Goal: Information Seeking & Learning: Find specific fact

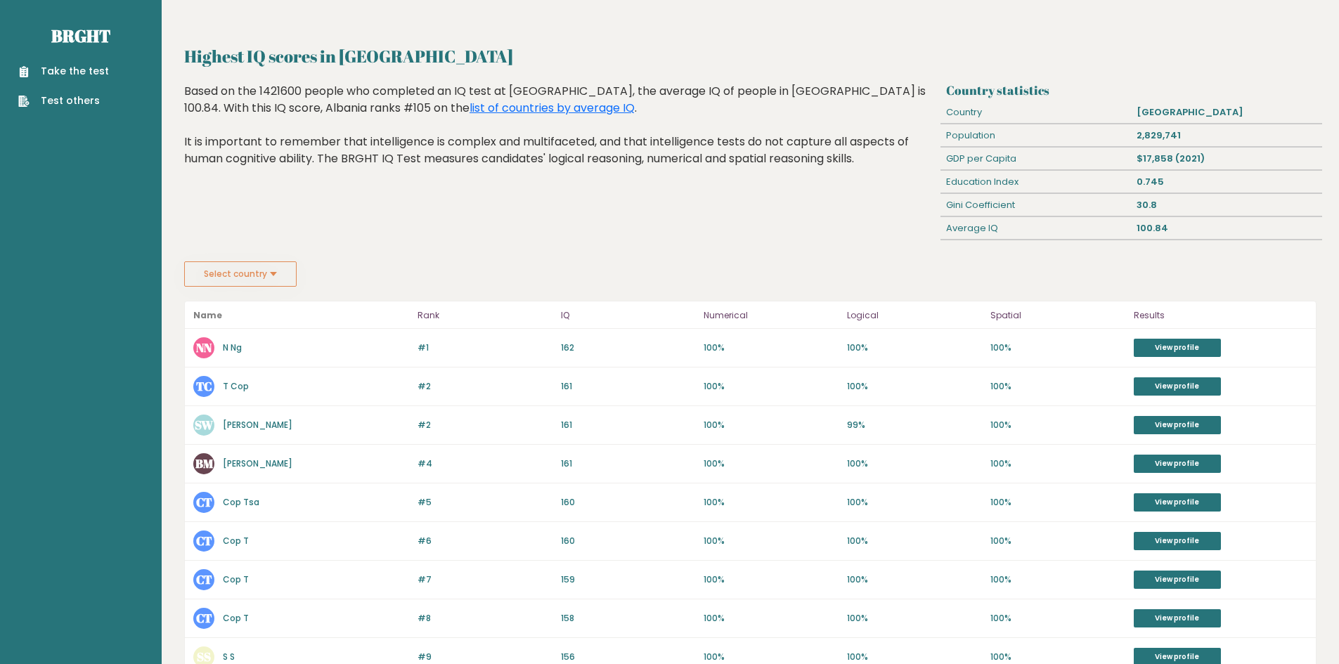
click at [260, 264] on button "Select country" at bounding box center [240, 274] width 112 height 25
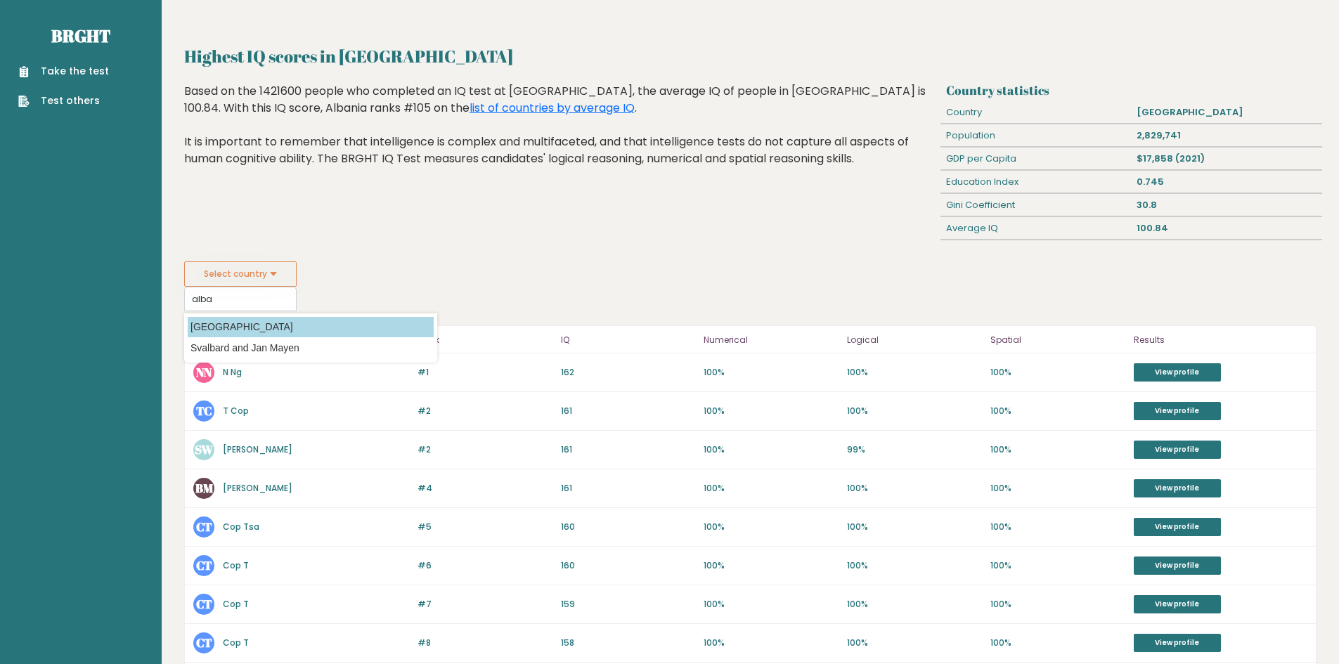
click at [261, 321] on option "[GEOGRAPHIC_DATA]" at bounding box center [311, 327] width 246 height 20
type input "[GEOGRAPHIC_DATA]"
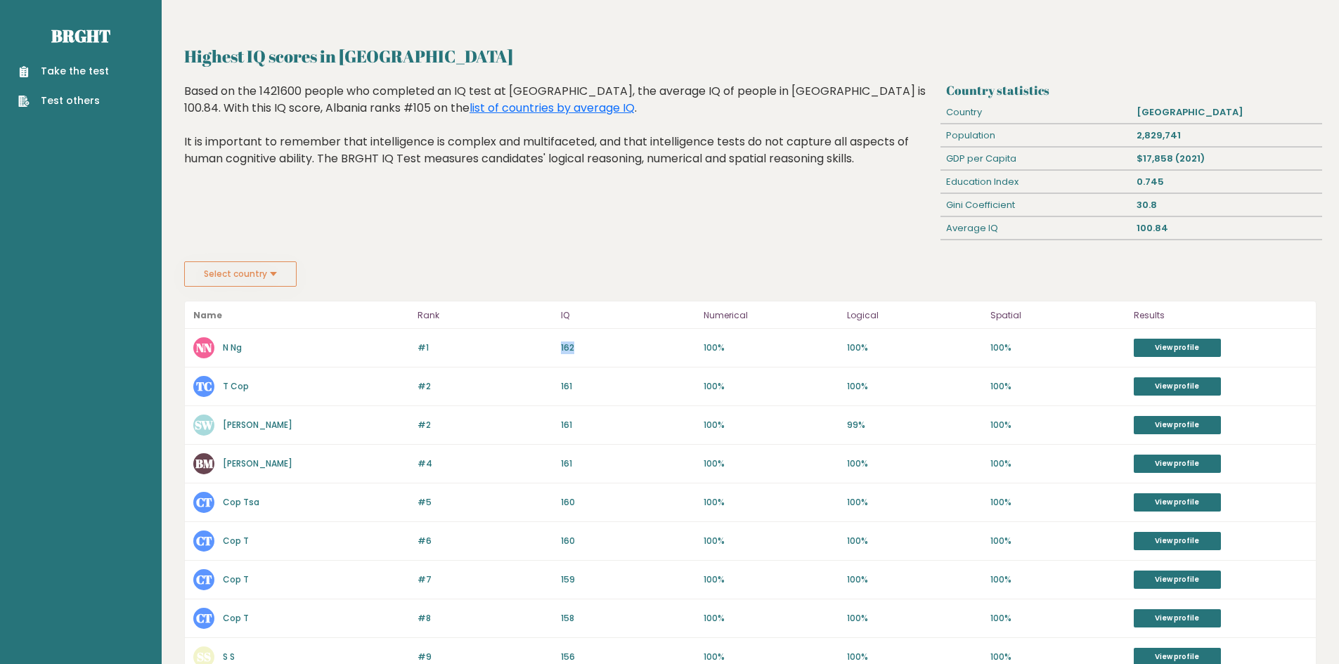
drag, startPoint x: 558, startPoint y: 347, endPoint x: 583, endPoint y: 351, distance: 25.7
click at [592, 349] on div "#1 NN N Ng 163 #1 162 100% 100% 100% View profile" at bounding box center [750, 348] width 1131 height 39
click at [570, 351] on p "162" at bounding box center [628, 348] width 135 height 13
drag, startPoint x: 1126, startPoint y: 224, endPoint x: 1181, endPoint y: 231, distance: 55.3
click at [1181, 231] on div "Average IQ 100.84" at bounding box center [1131, 228] width 381 height 23
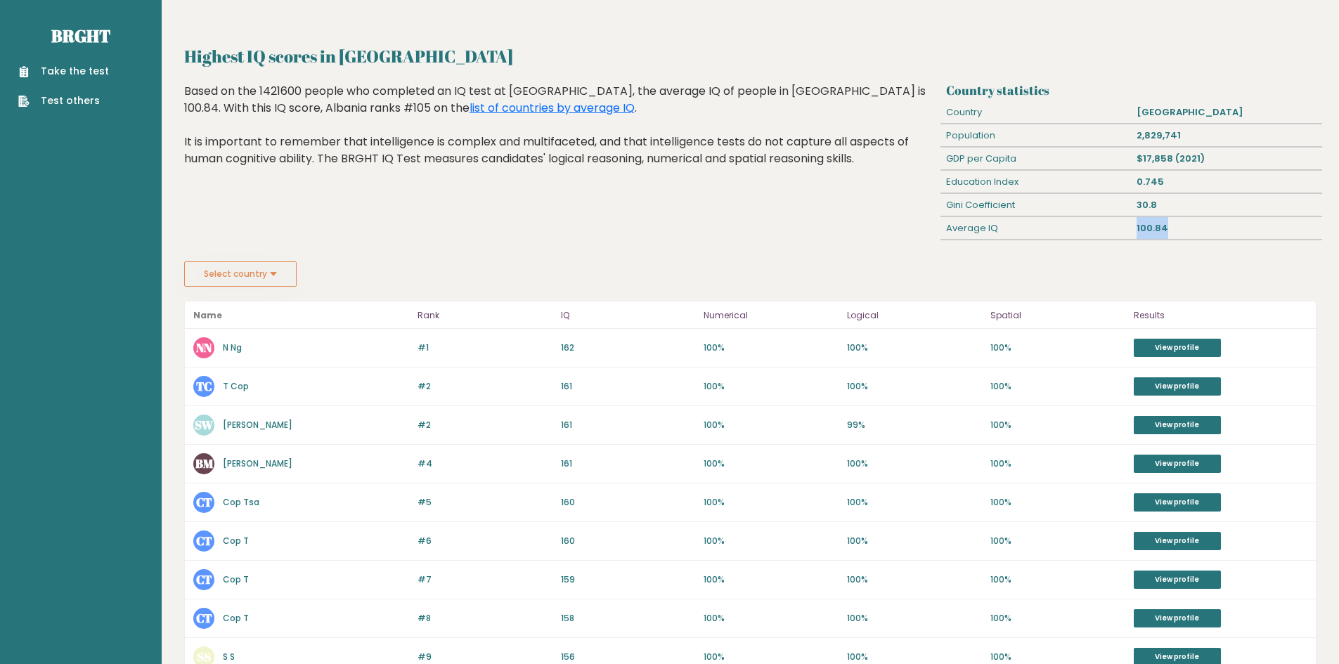
click at [1159, 233] on div "100.84" at bounding box center [1227, 228] width 191 height 22
click at [256, 264] on button "Select country" at bounding box center [240, 274] width 112 height 25
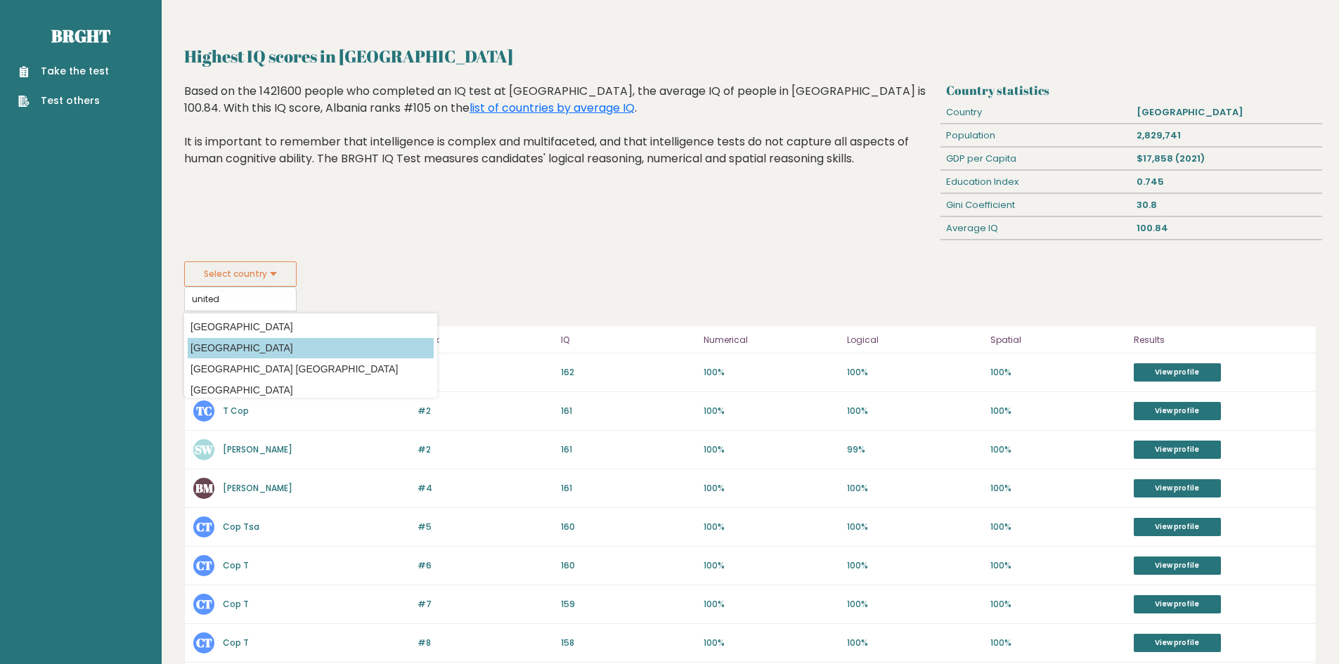
click at [297, 347] on option "[GEOGRAPHIC_DATA]" at bounding box center [311, 348] width 246 height 20
type input "[GEOGRAPHIC_DATA]"
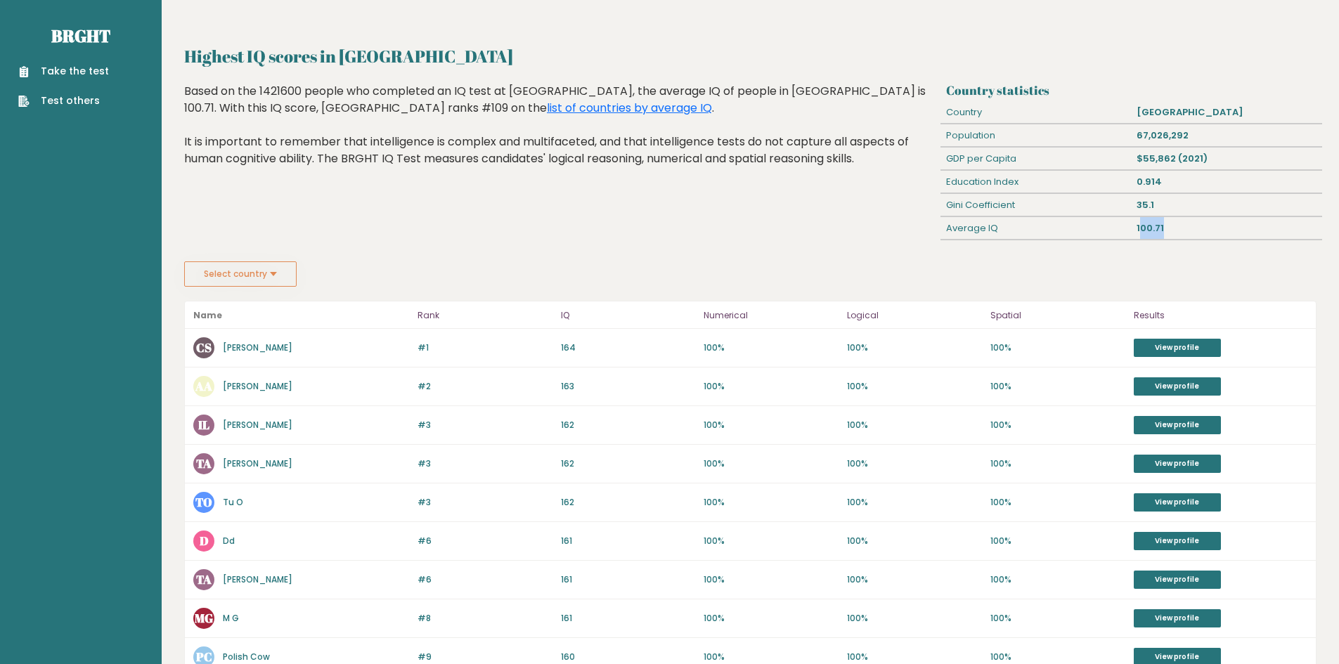
drag, startPoint x: 1140, startPoint y: 226, endPoint x: 1173, endPoint y: 226, distance: 33.0
click at [1173, 226] on div "100.71" at bounding box center [1227, 228] width 191 height 22
click at [1155, 233] on div "100.71" at bounding box center [1227, 228] width 191 height 22
drag, startPoint x: 1139, startPoint y: 133, endPoint x: 1179, endPoint y: 140, distance: 40.7
click at [1179, 140] on div "67,026,292" at bounding box center [1227, 135] width 191 height 22
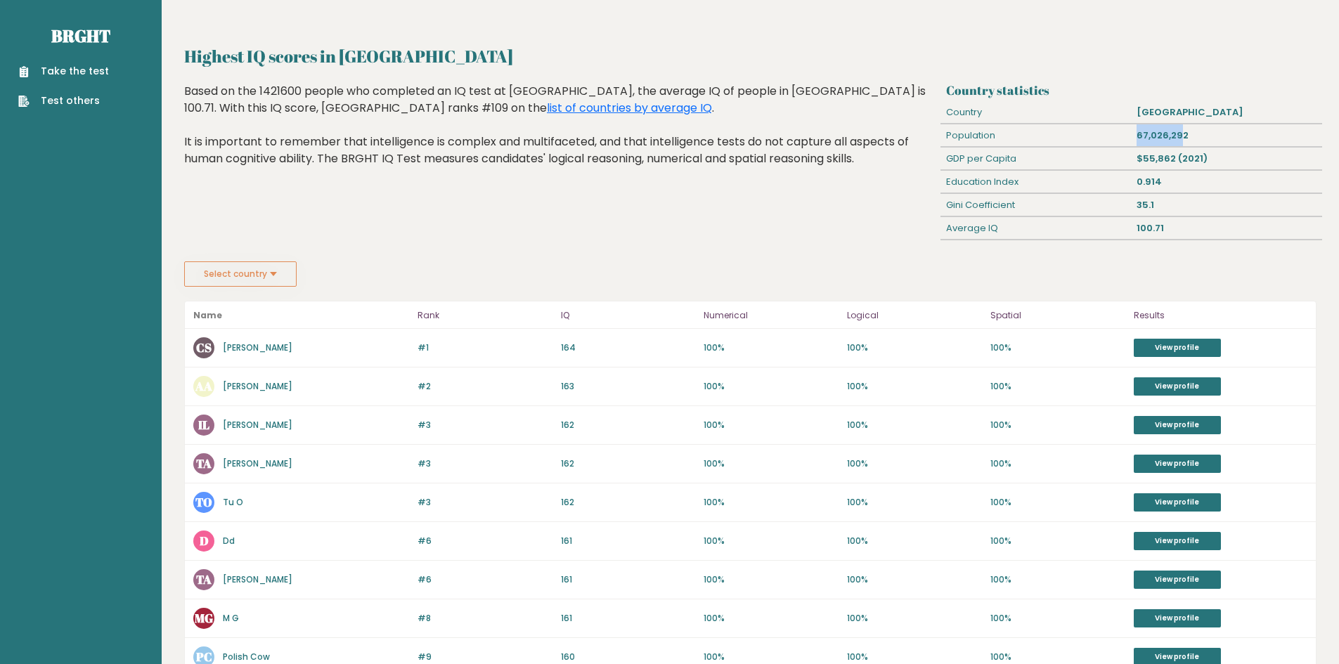
click at [1179, 140] on div "67,026,292" at bounding box center [1227, 135] width 191 height 22
drag, startPoint x: 546, startPoint y: 345, endPoint x: 602, endPoint y: 349, distance: 55.6
click at [602, 349] on div "#1 CS [PERSON_NAME] 165 #1 164 100% 100% 100% View profile" at bounding box center [750, 348] width 1131 height 39
click at [575, 349] on p "164" at bounding box center [628, 348] width 135 height 13
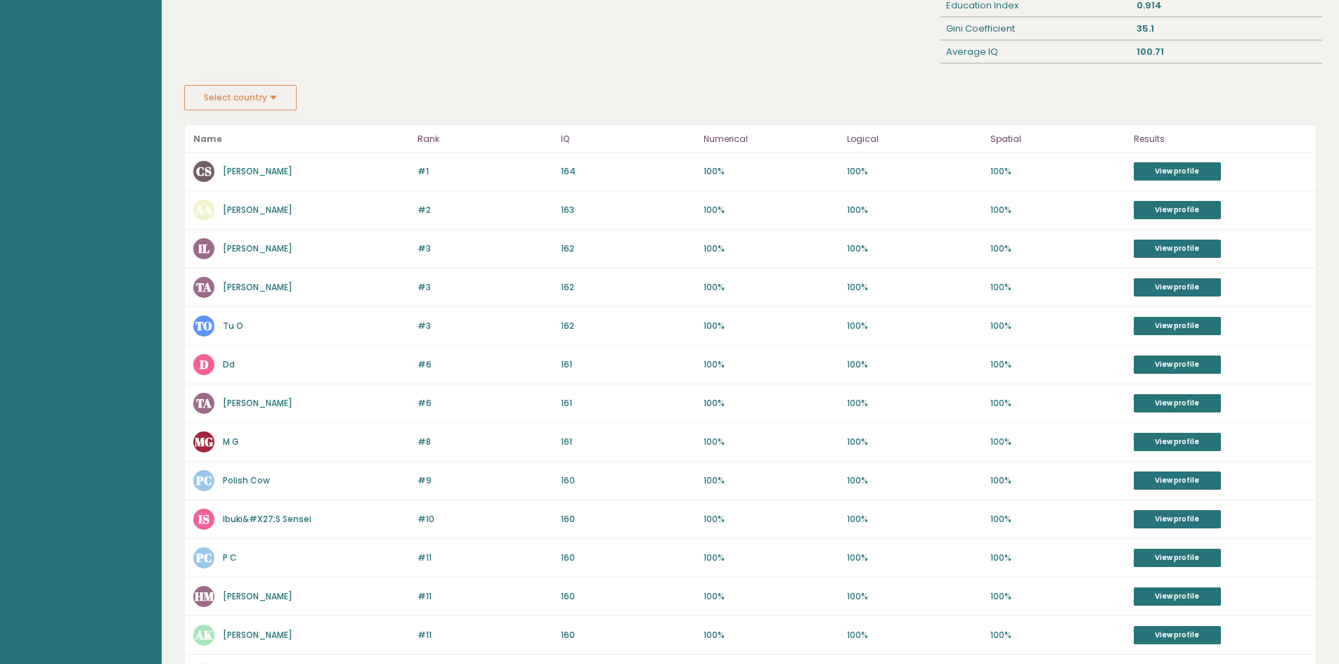
scroll to position [36, 0]
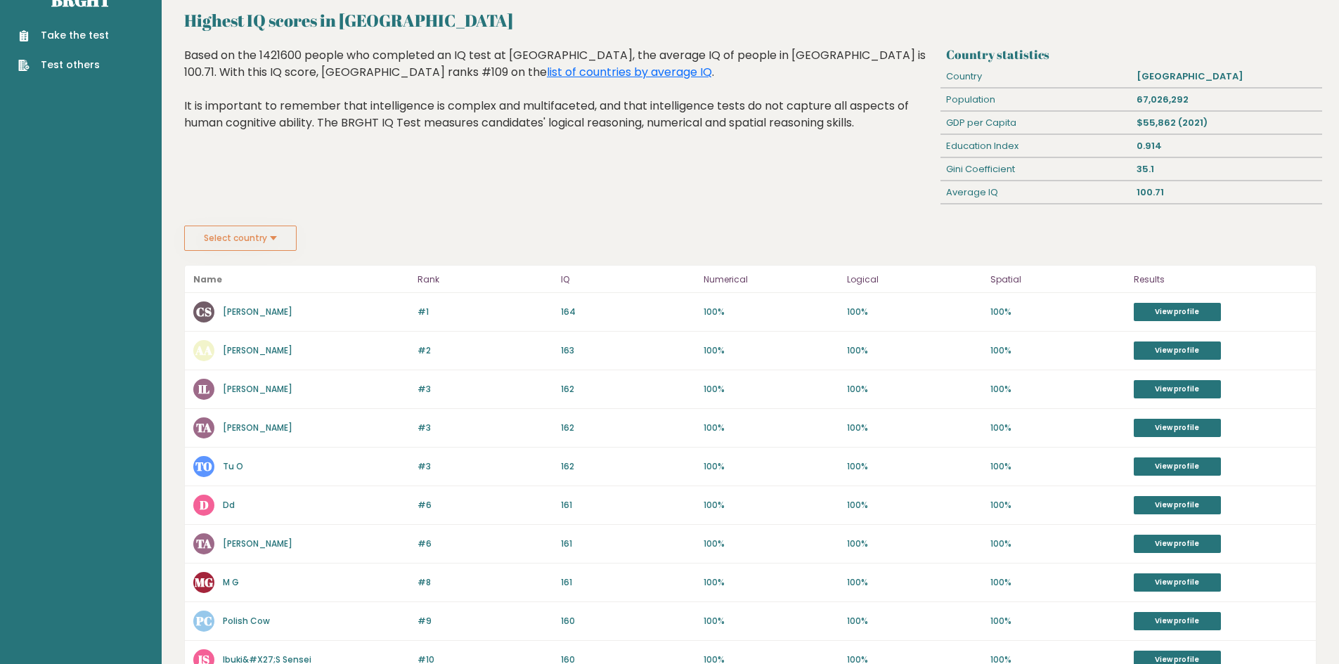
drag, startPoint x: 591, startPoint y: 389, endPoint x: 599, endPoint y: 390, distance: 7.8
